Goal: Information Seeking & Learning: Learn about a topic

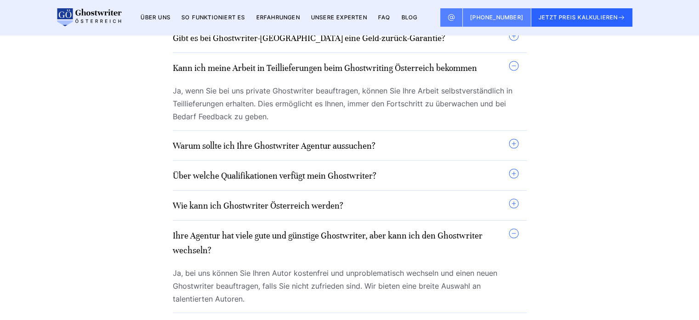
scroll to position [4003, 0]
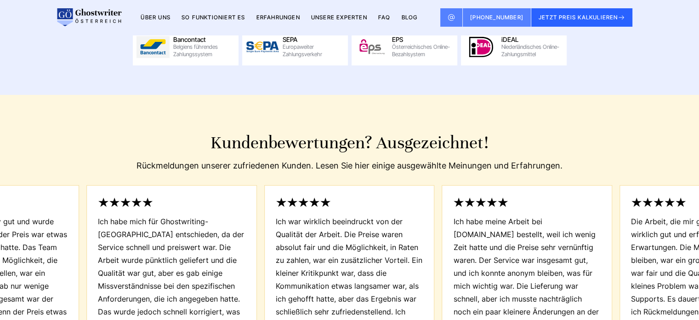
scroll to position [7891, 0]
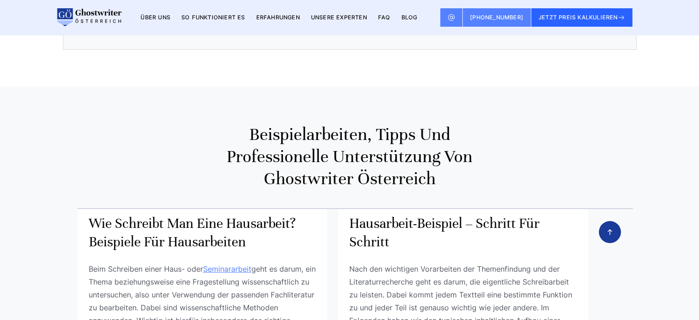
scroll to position [2069, 0]
